Goal: Information Seeking & Learning: Learn about a topic

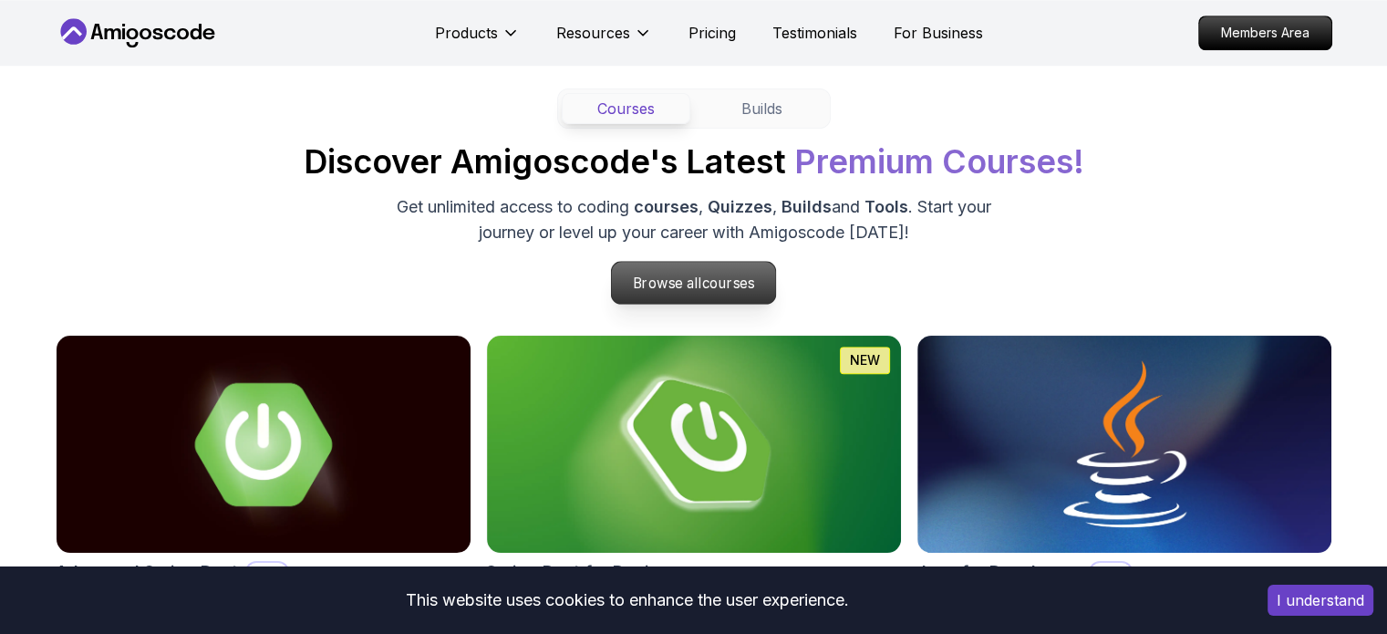
click at [722, 276] on span "courses" at bounding box center [728, 283] width 53 height 17
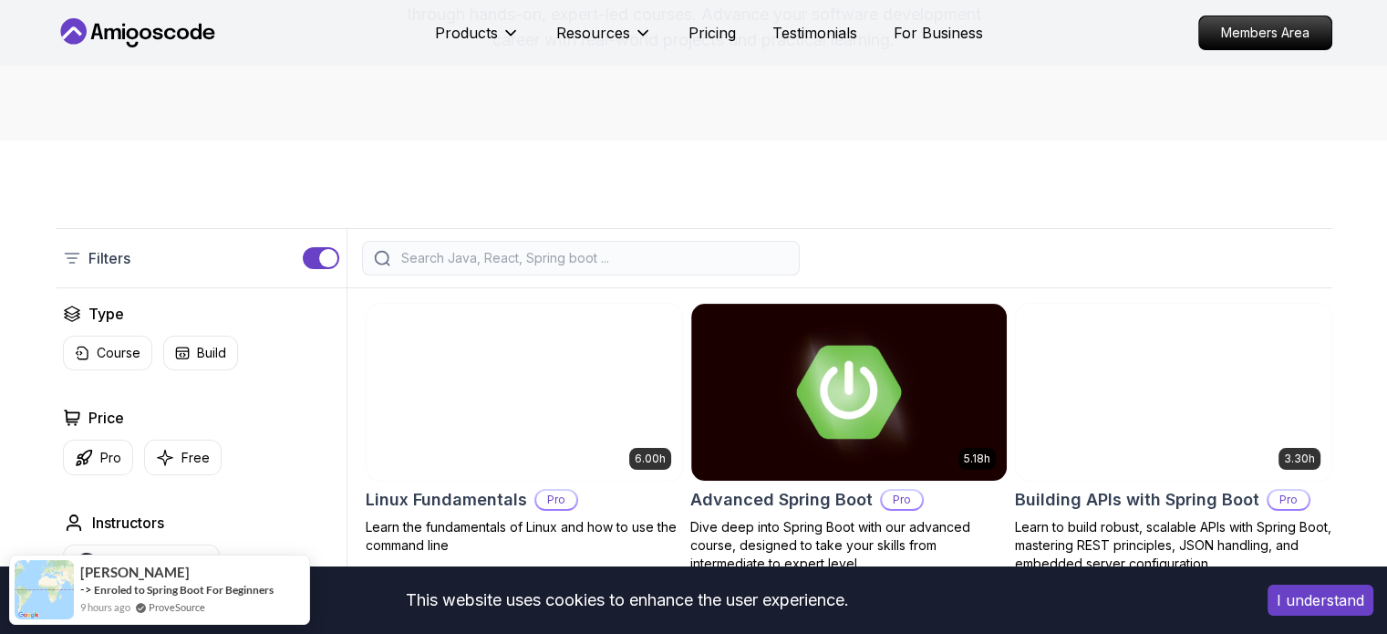
scroll to position [275, 0]
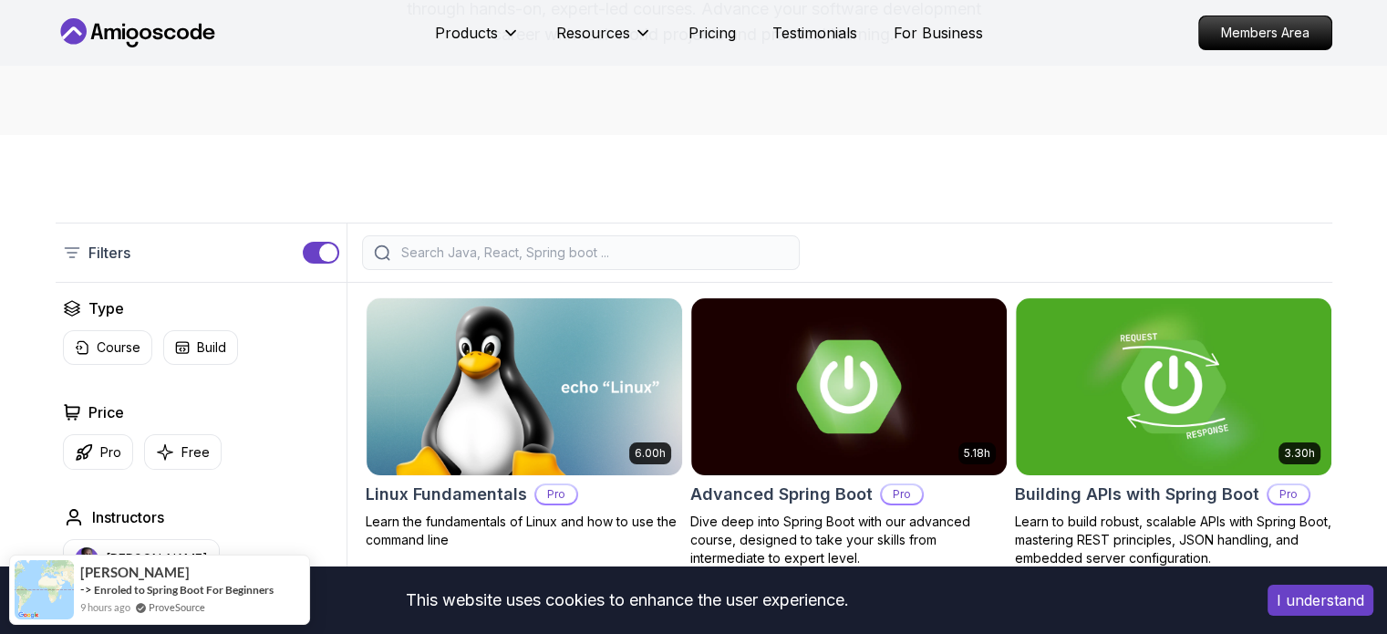
click at [652, 258] on input "search" at bounding box center [593, 253] width 390 height 18
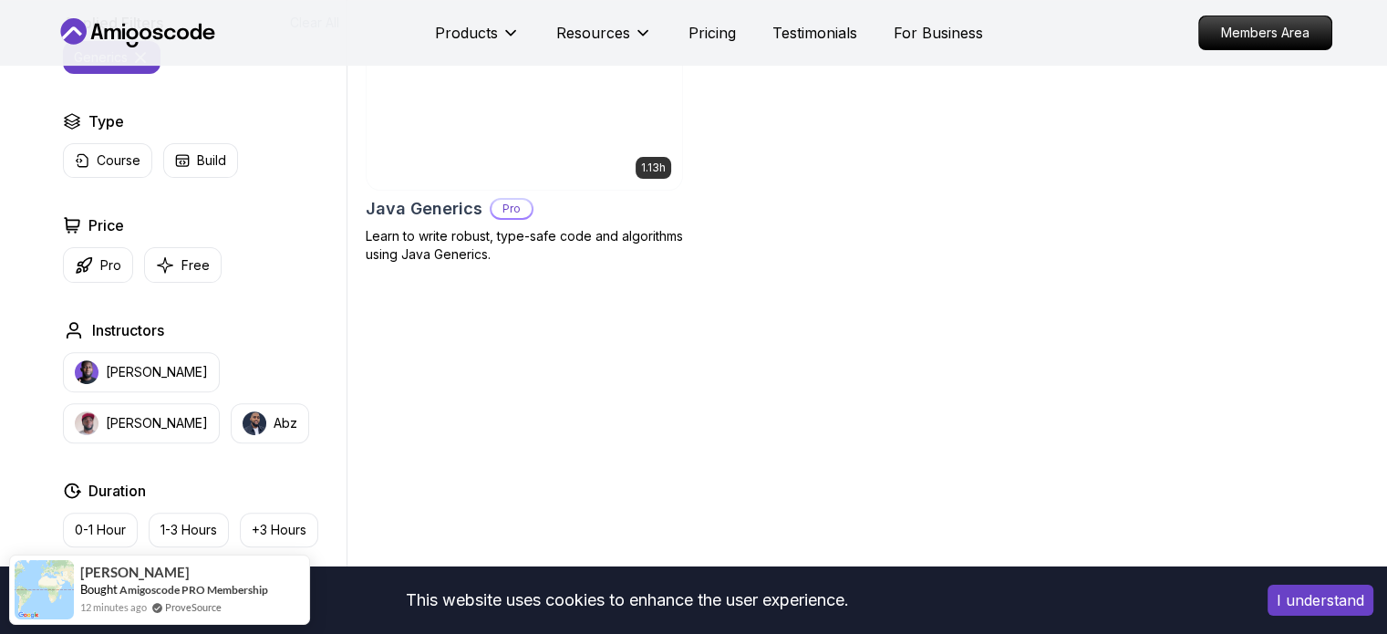
scroll to position [560, 0]
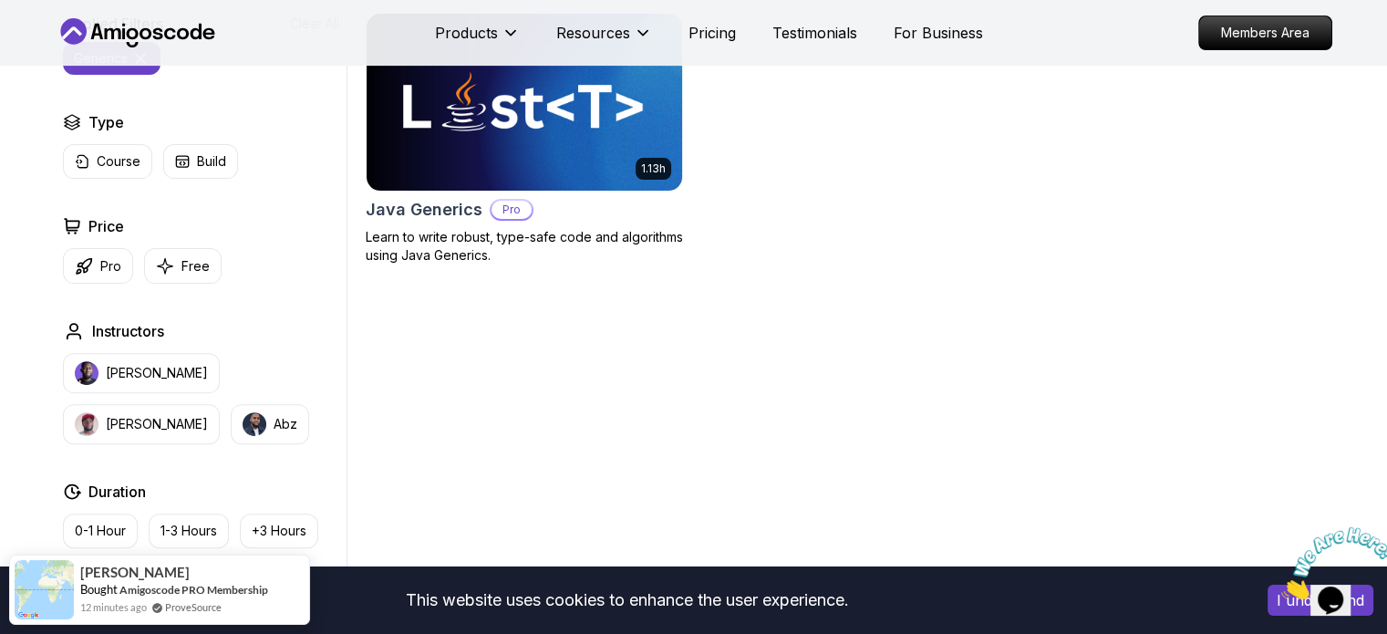
type input "Generics"
click at [424, 209] on h2 "Java Generics" at bounding box center [424, 210] width 117 height 26
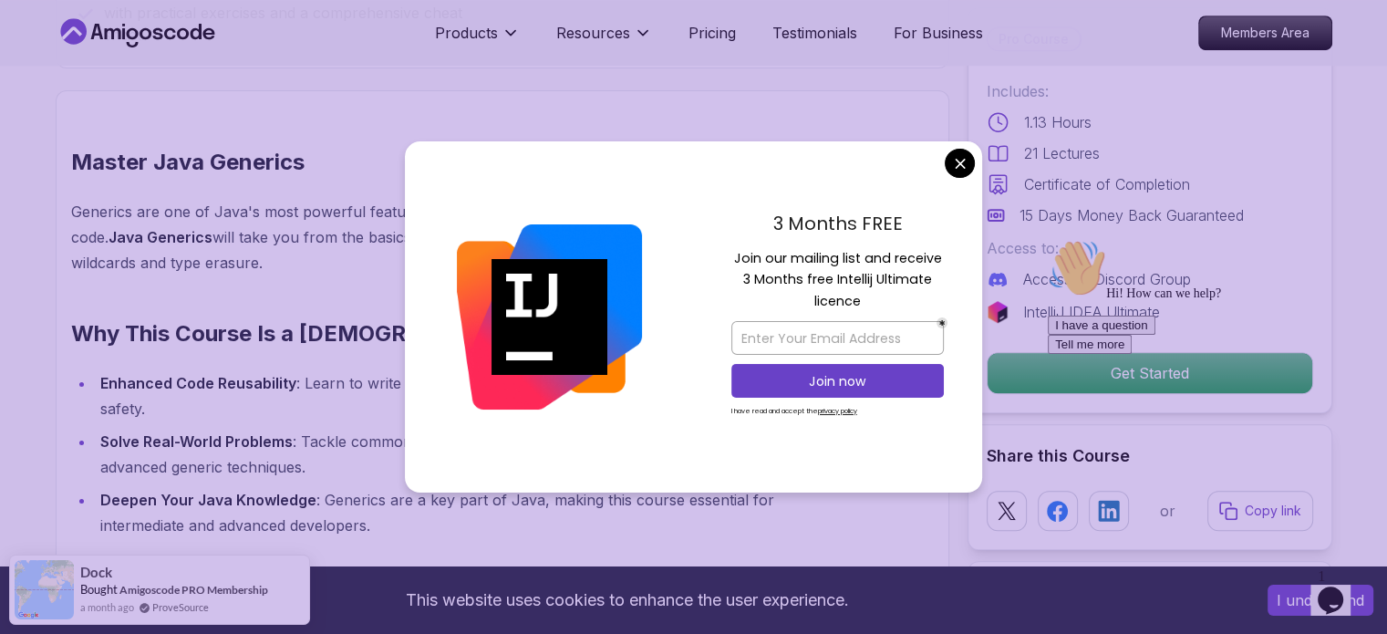
scroll to position [1200, 0]
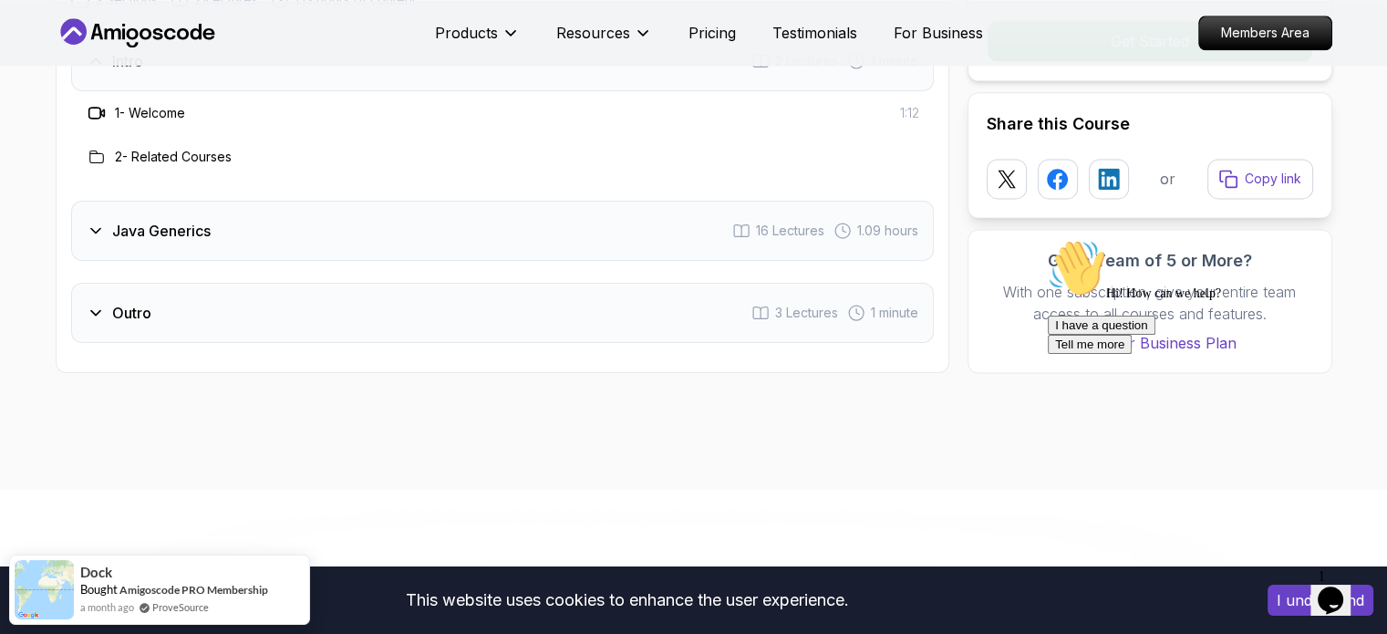
scroll to position [2487, 0]
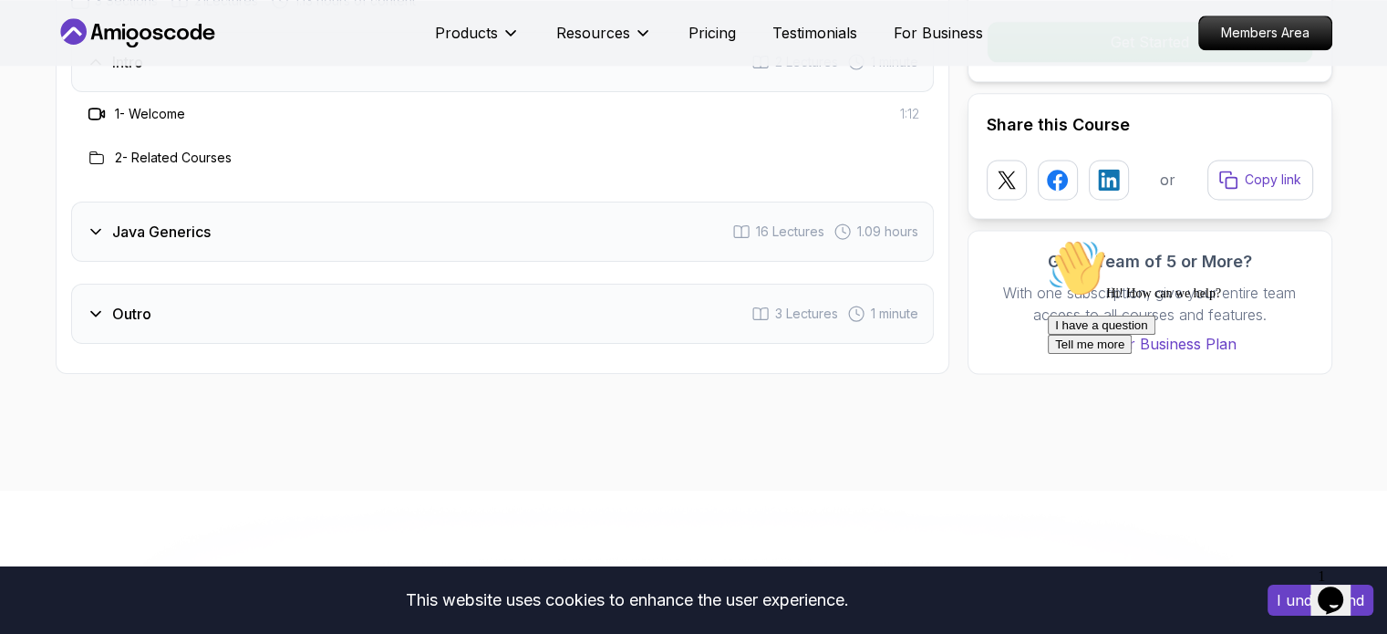
click at [99, 231] on icon at bounding box center [96, 232] width 18 height 18
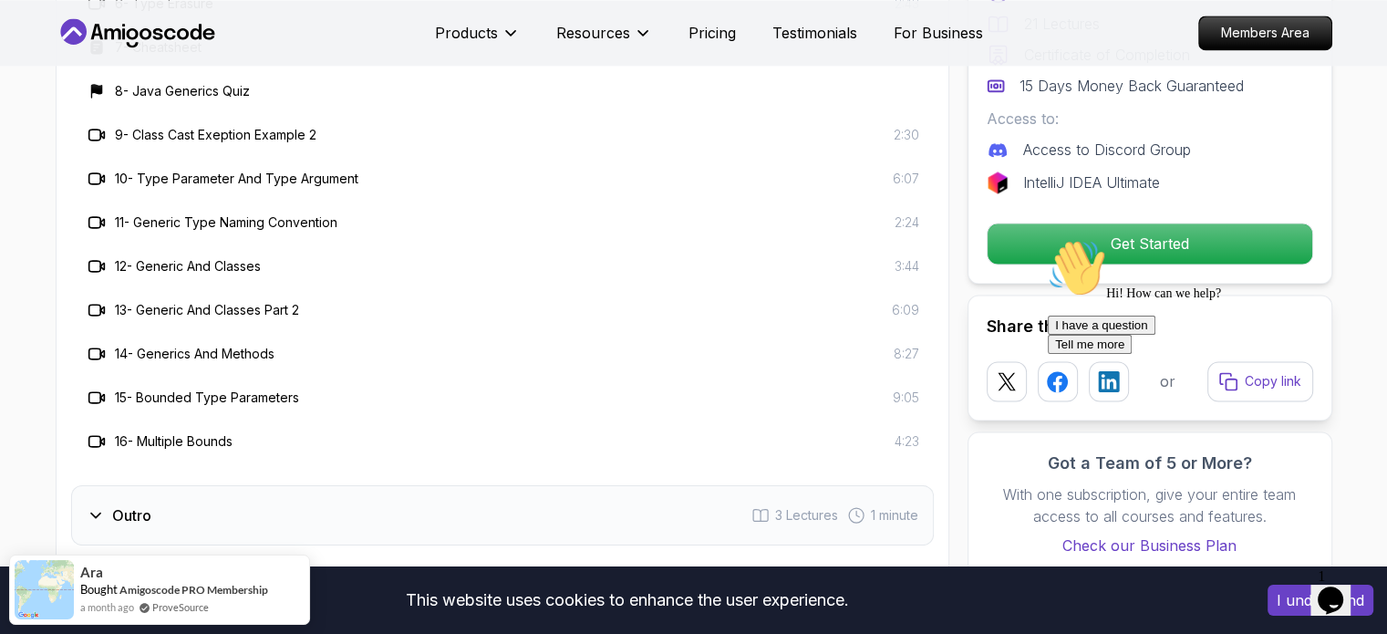
scroll to position [2975, 0]
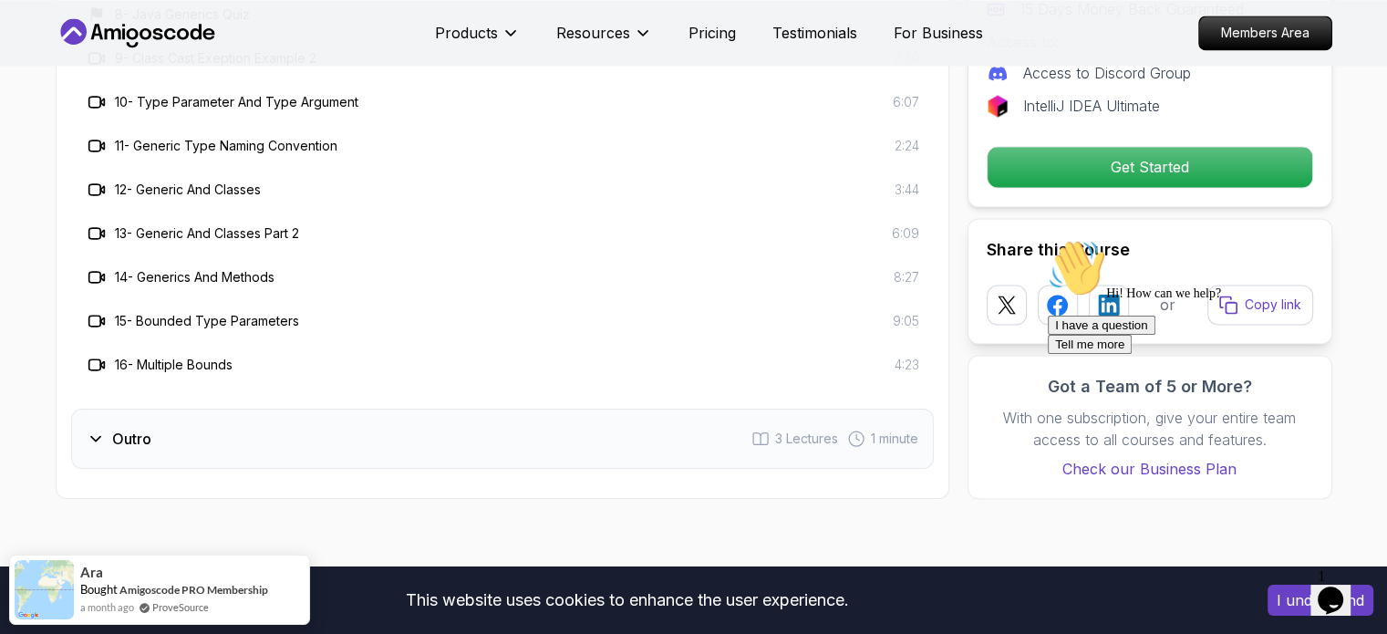
click at [228, 432] on div "Outro 3 Lectures 1 minute" at bounding box center [502, 439] width 863 height 60
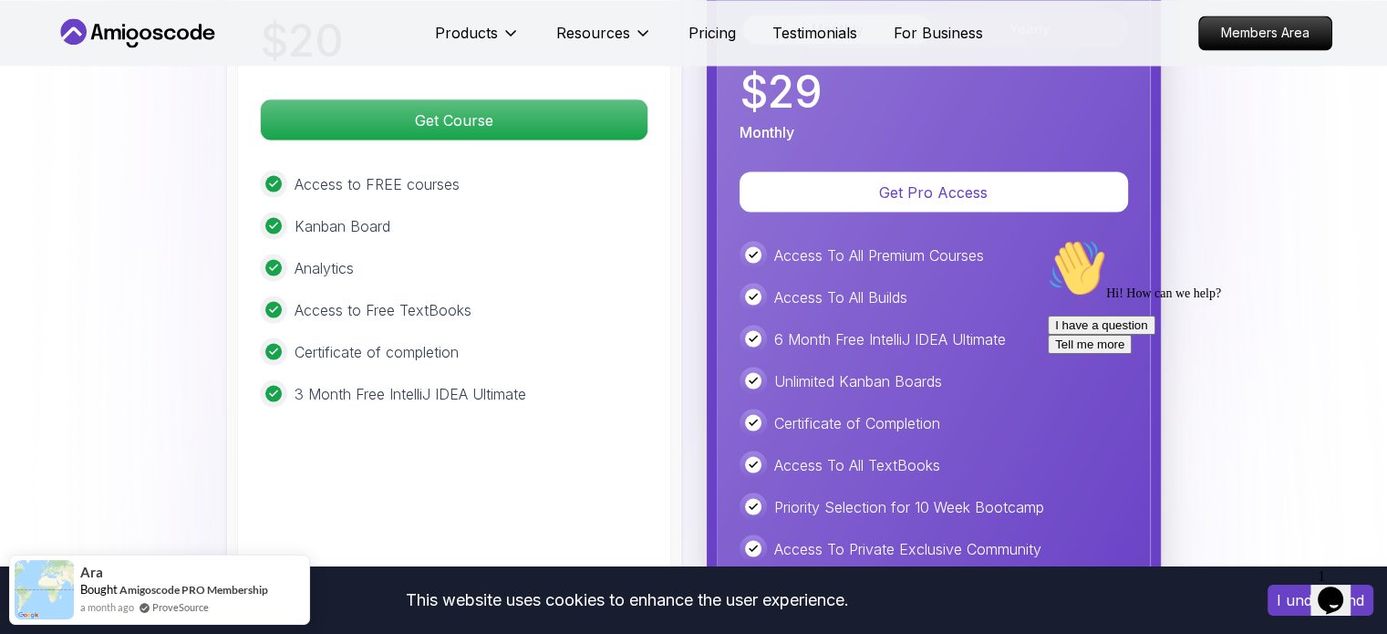
scroll to position [3411, 0]
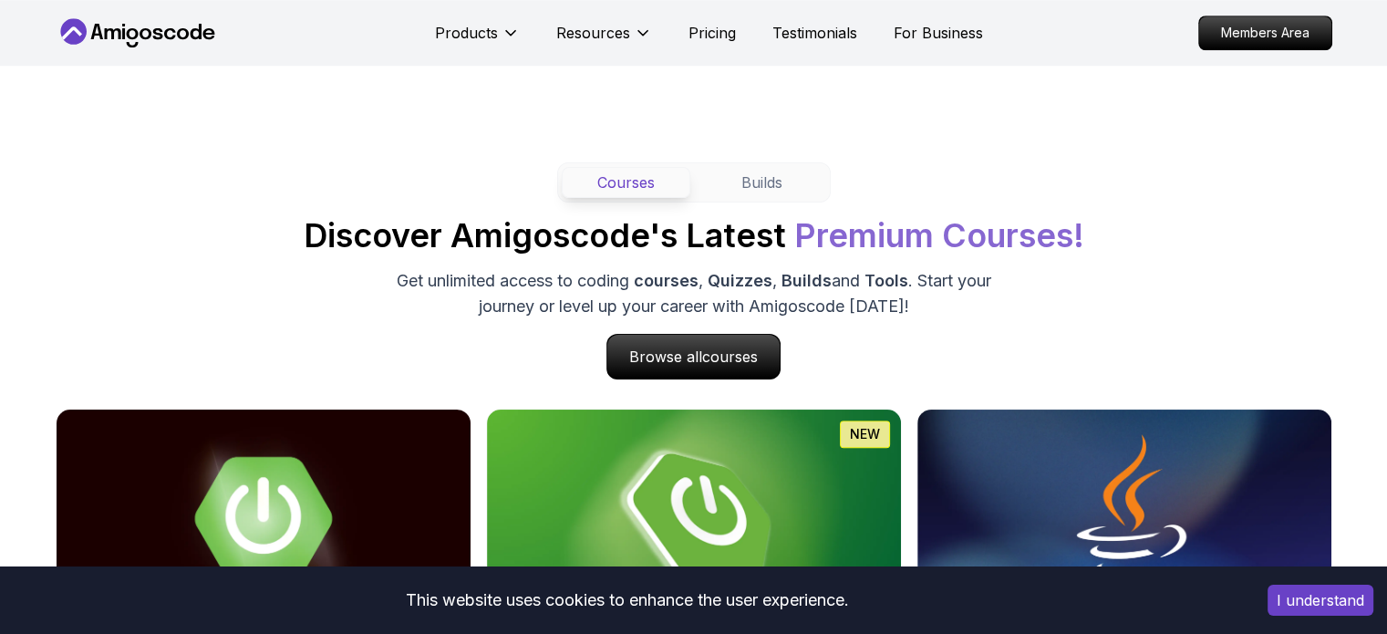
scroll to position [1622, 0]
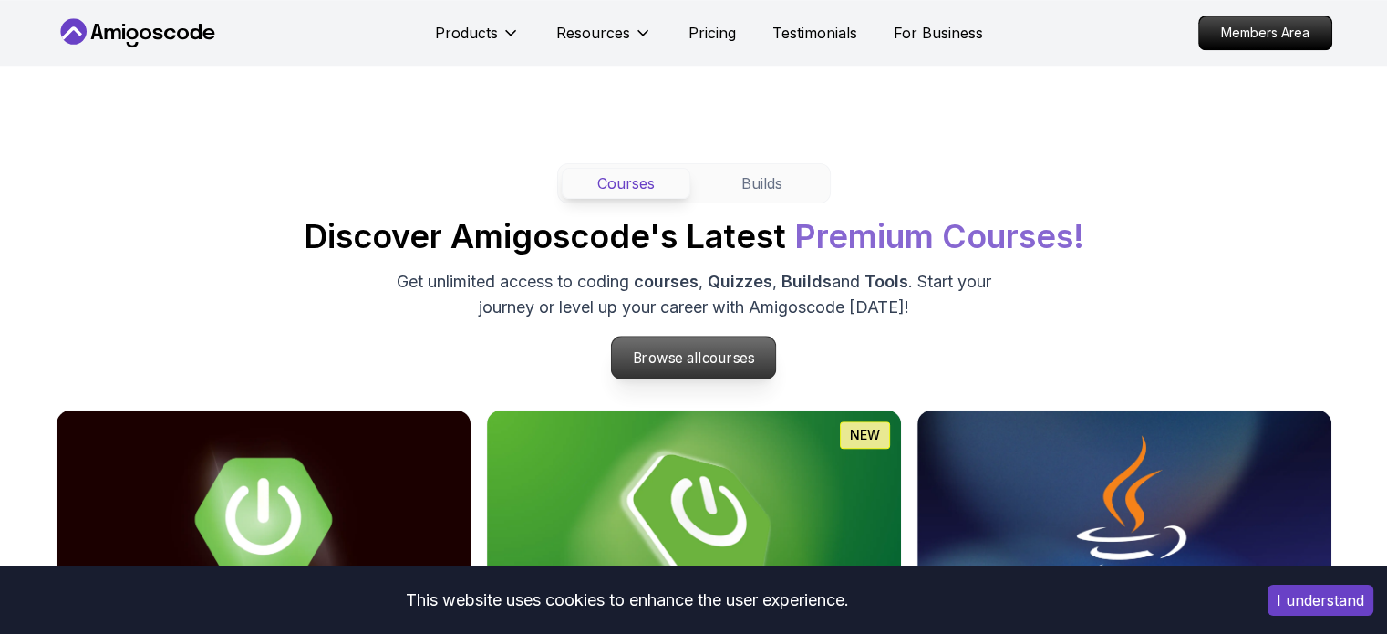
click at [735, 352] on span "courses" at bounding box center [728, 357] width 53 height 17
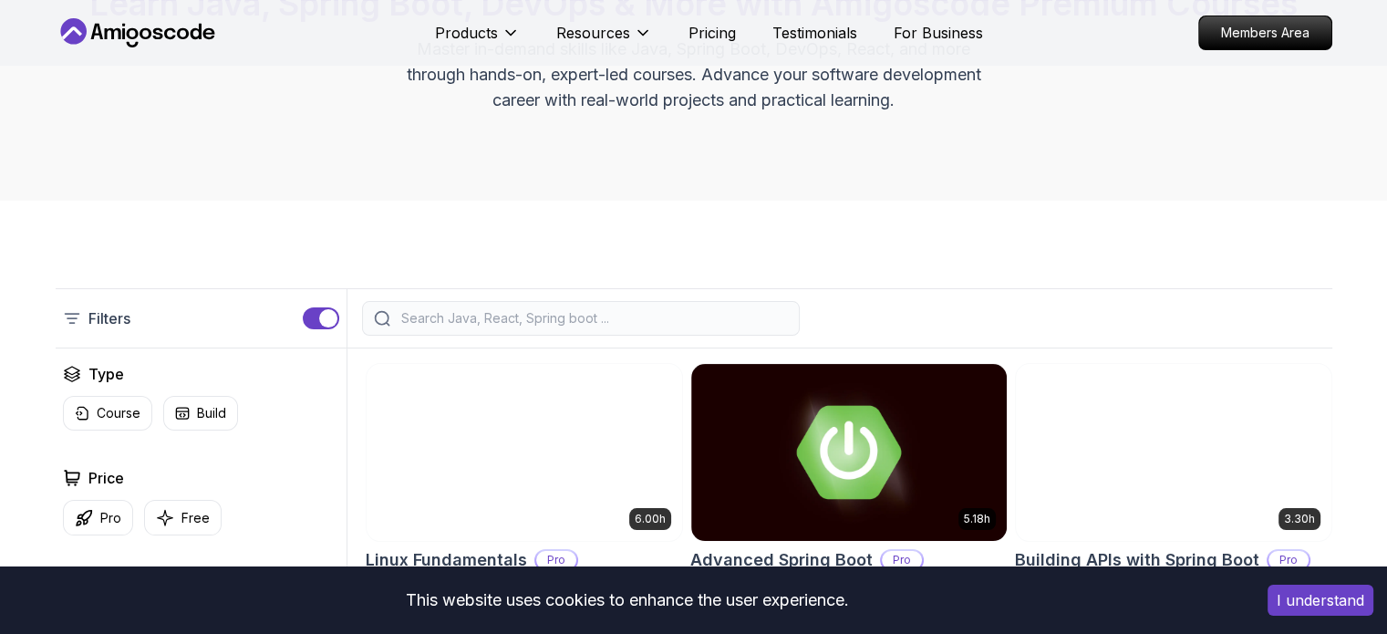
scroll to position [208, 0]
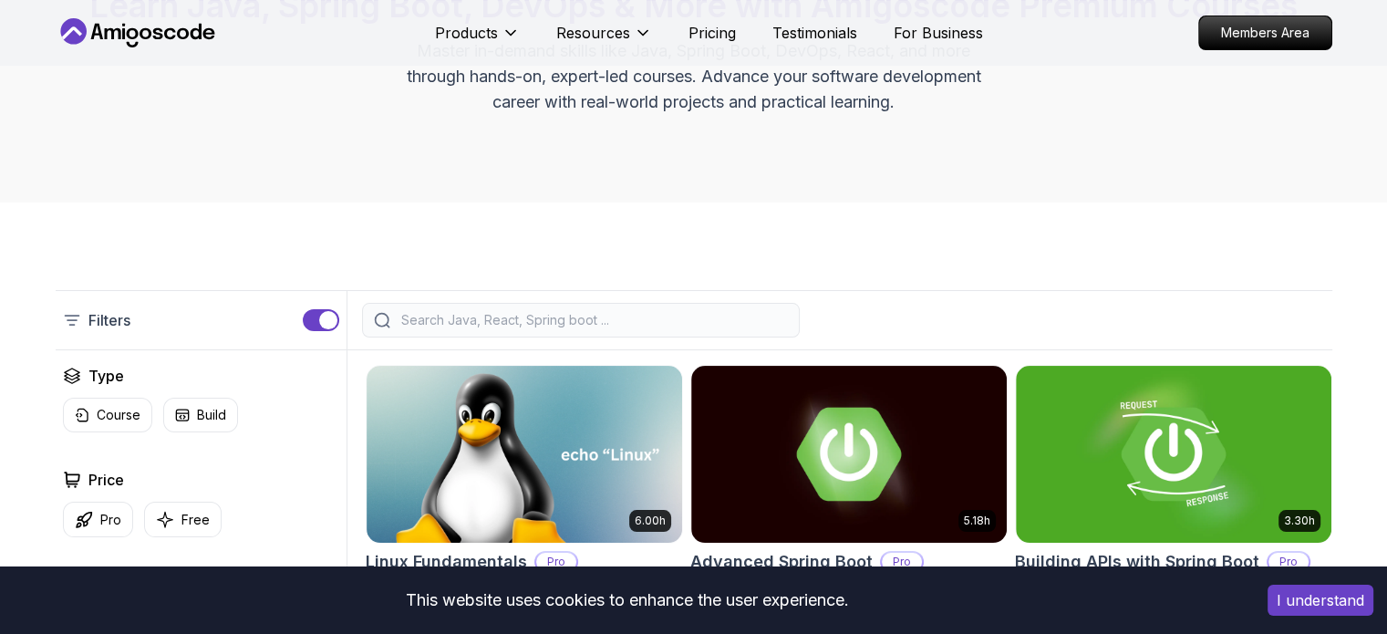
click at [690, 318] on input "search" at bounding box center [593, 320] width 390 height 18
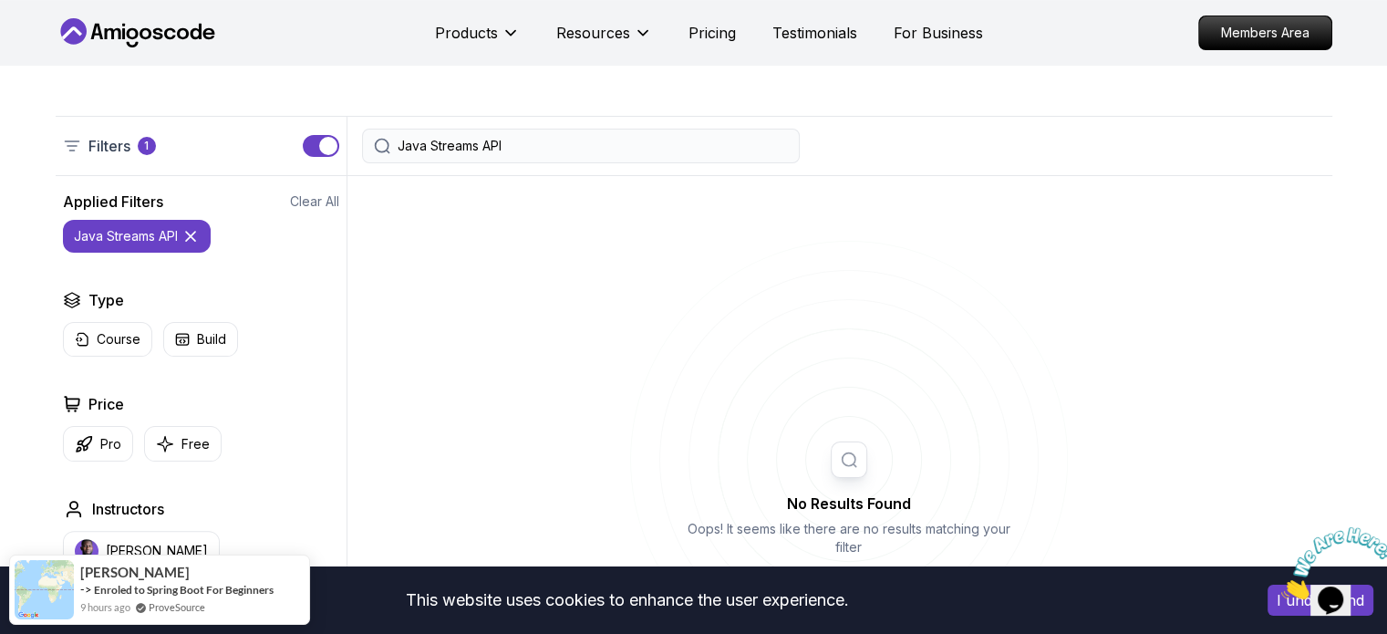
scroll to position [383, 0]
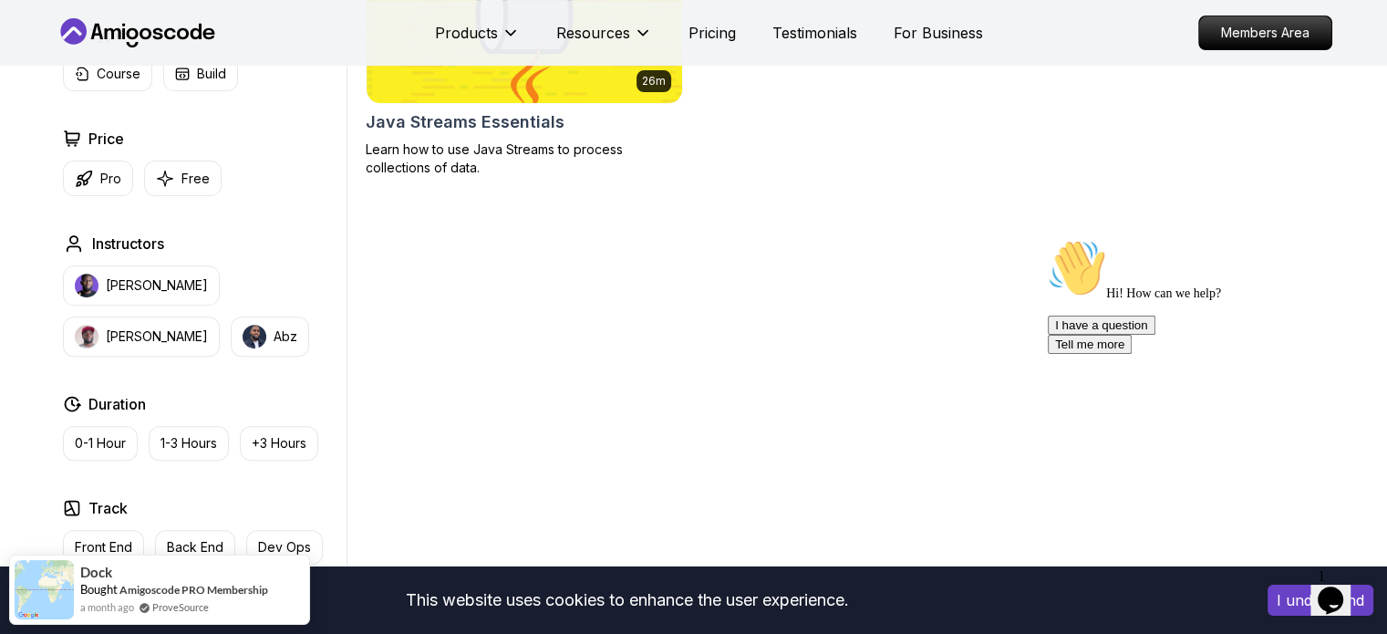
scroll to position [649, 0]
click at [109, 177] on p "Pro" at bounding box center [110, 178] width 21 height 18
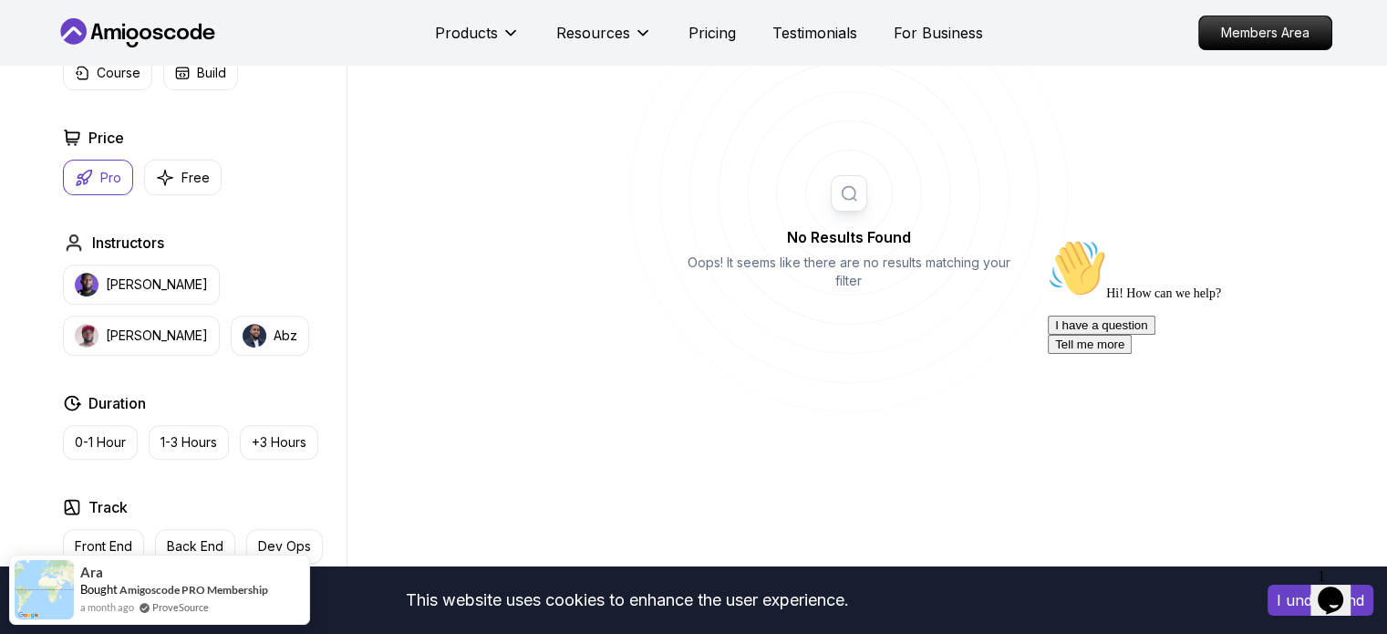
click at [109, 169] on p "Pro" at bounding box center [110, 178] width 21 height 18
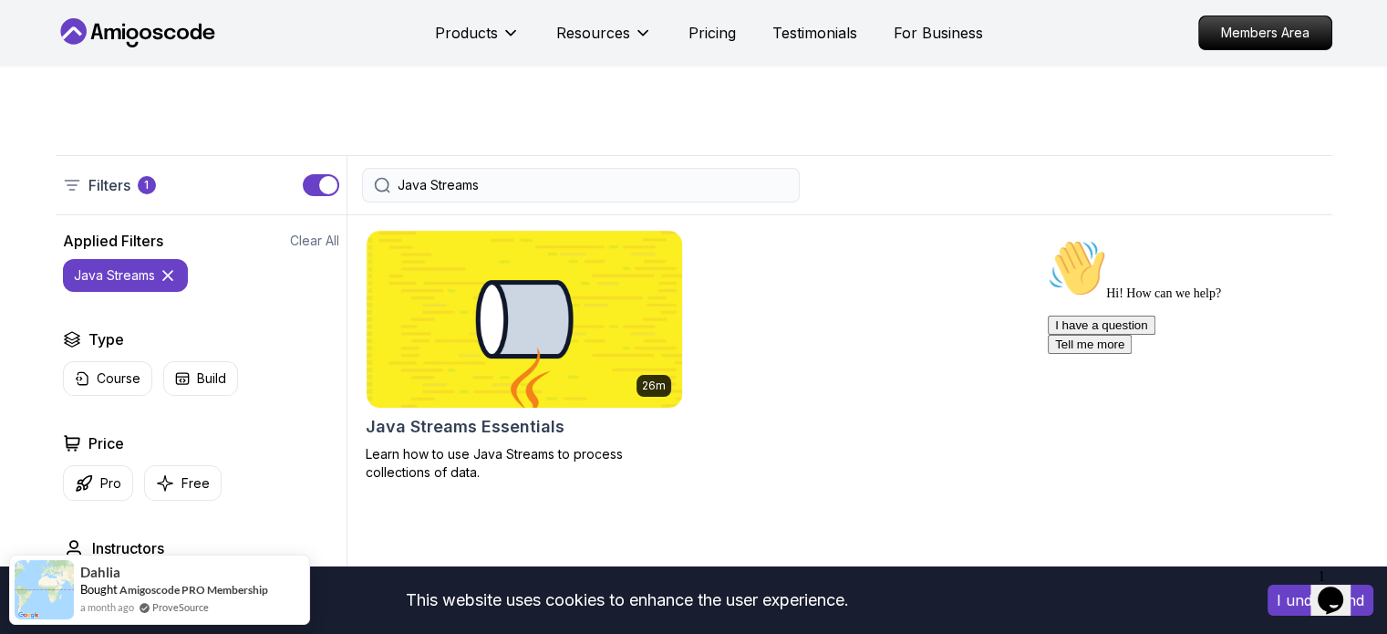
scroll to position [346, 0]
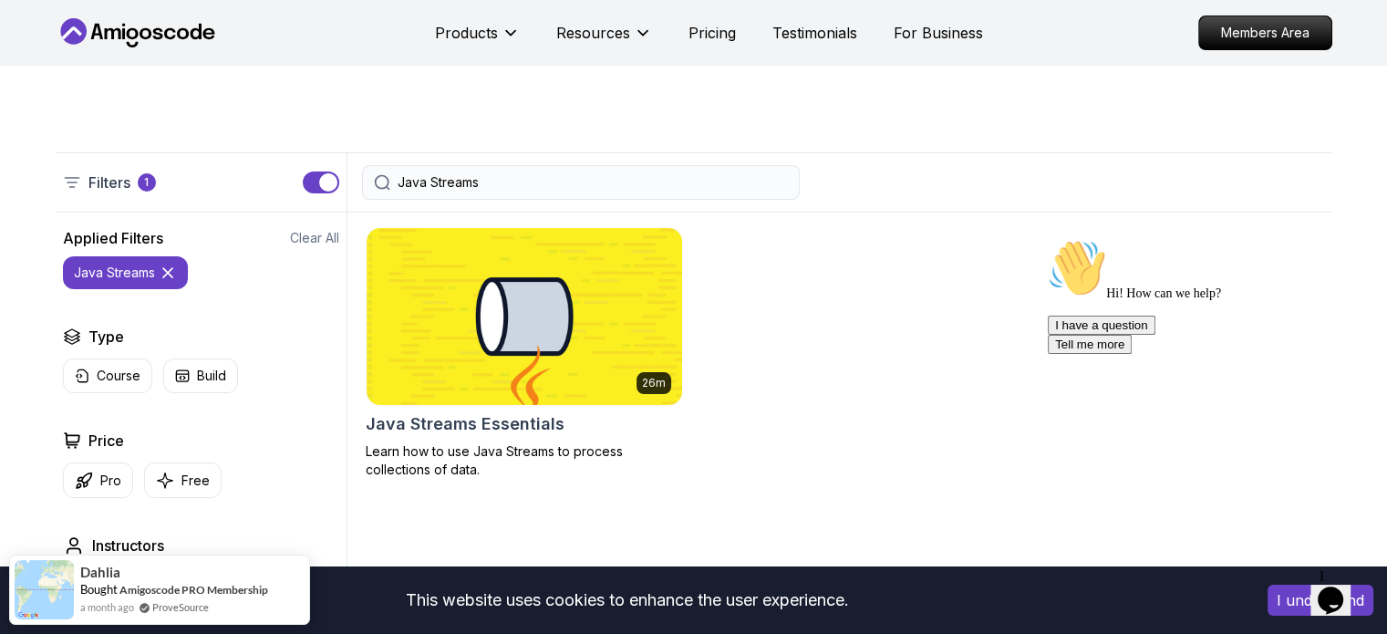
click at [500, 192] on div "Java Streams" at bounding box center [581, 182] width 438 height 35
click at [501, 189] on input "Java Streams" at bounding box center [593, 182] width 390 height 18
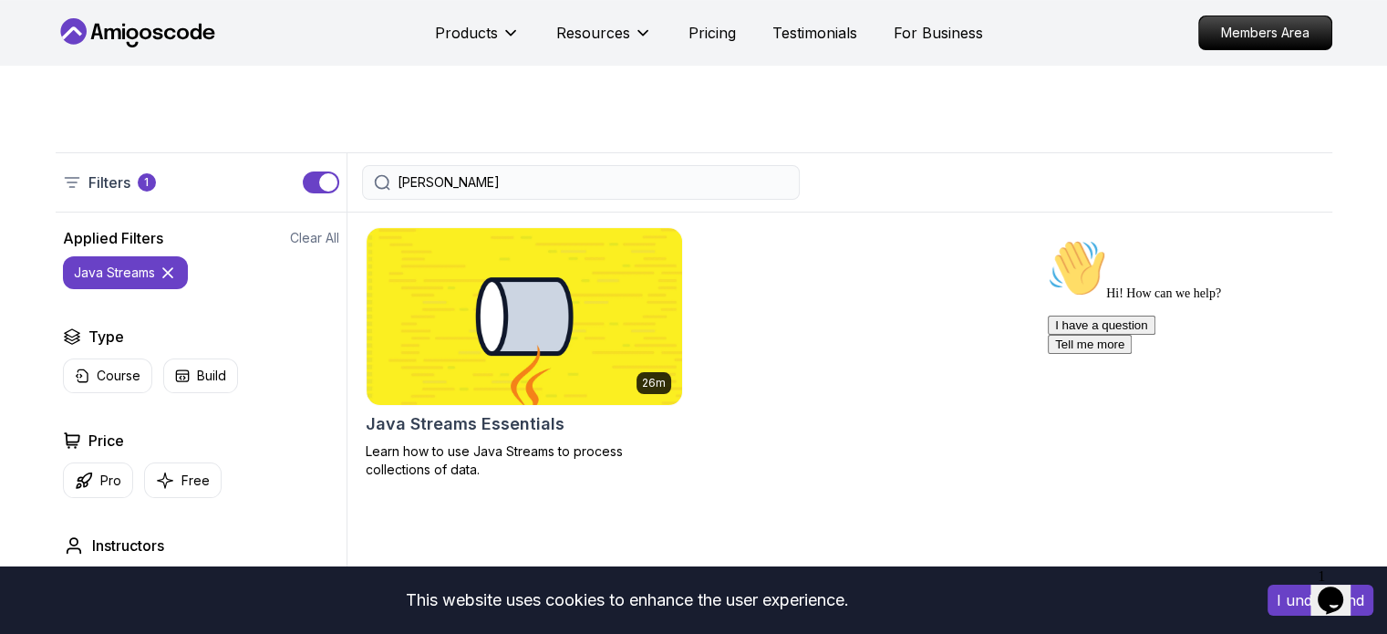
type input "J"
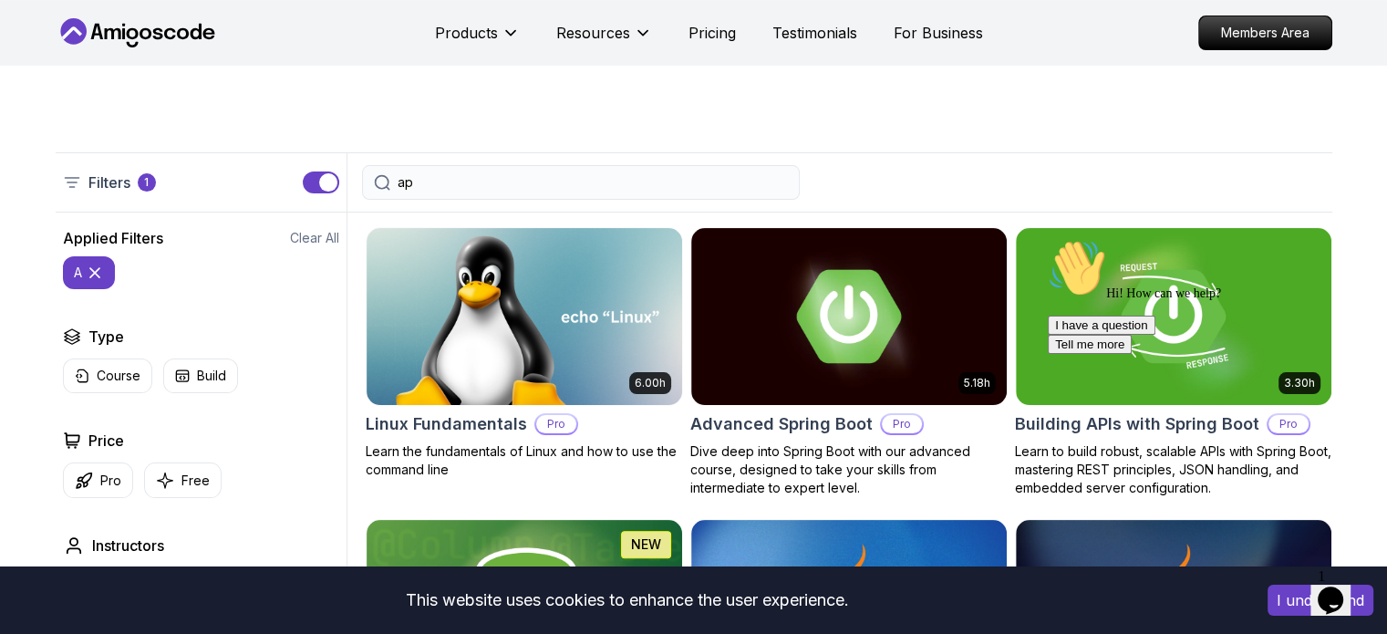
type input "api"
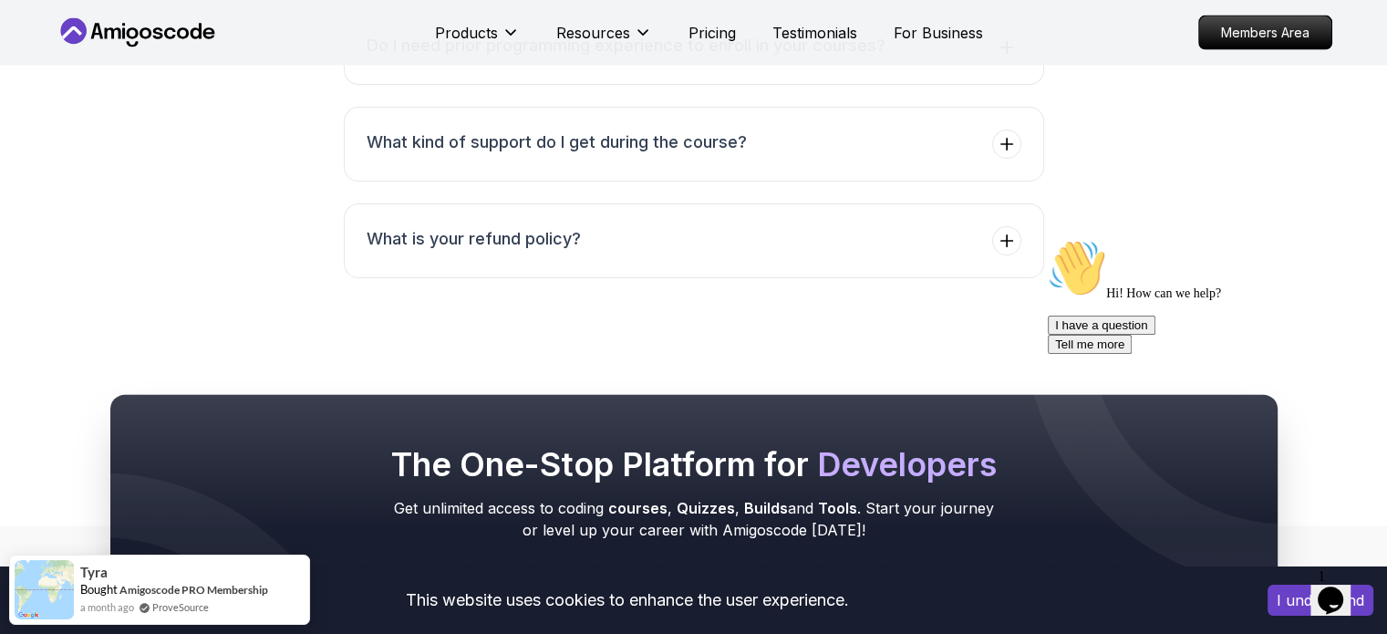
scroll to position [3971, 0]
